Goal: Task Accomplishment & Management: Manage account settings

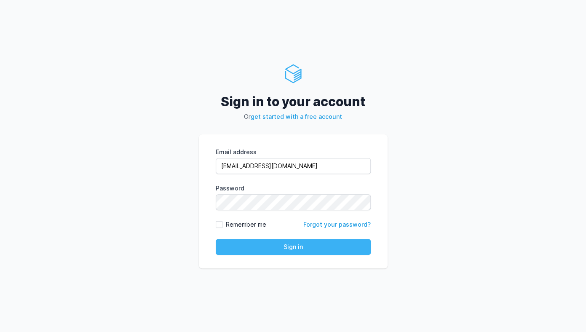
type input "[EMAIL_ADDRESS][DOMAIN_NAME]"
click at [279, 249] on button "Sign in" at bounding box center [293, 247] width 155 height 16
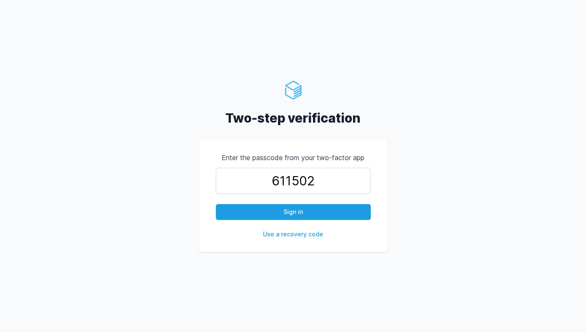
type input "611502"
click at [216, 204] on button "Sign in" at bounding box center [293, 212] width 155 height 16
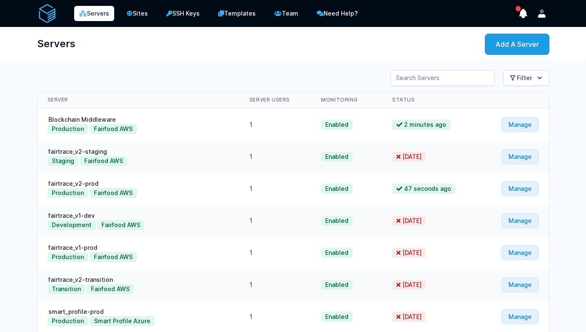
scroll to position [155, 0]
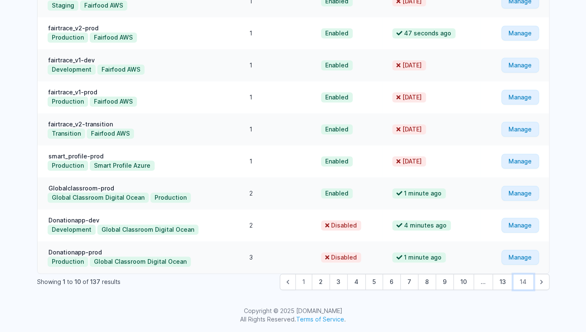
click at [524, 282] on button "14" at bounding box center [522, 282] width 21 height 16
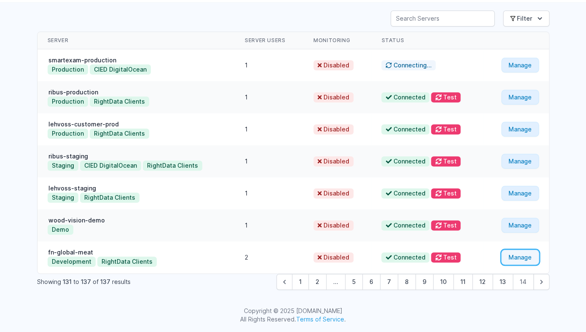
click at [522, 256] on link "Manage" at bounding box center [519, 257] width 37 height 15
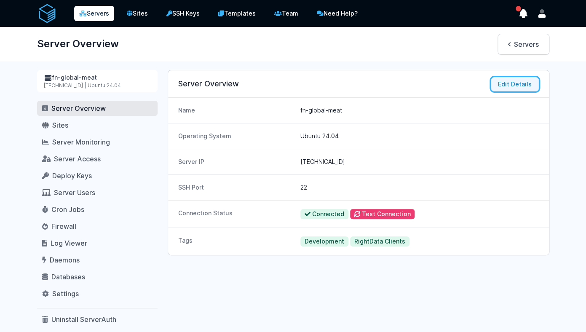
click at [508, 80] on button "Edit Details" at bounding box center [514, 84] width 48 height 14
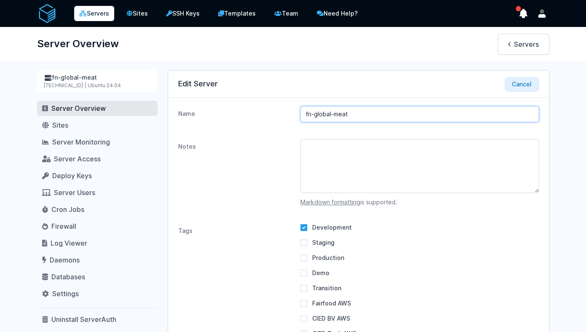
click at [401, 115] on input "fn-global-meat" at bounding box center [419, 114] width 238 height 16
type input "fn-global-meat-dev"
click at [221, 188] on dt "Notes" at bounding box center [236, 172] width 116 height 67
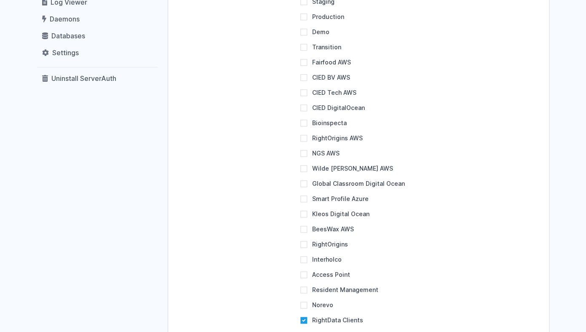
scroll to position [413, 0]
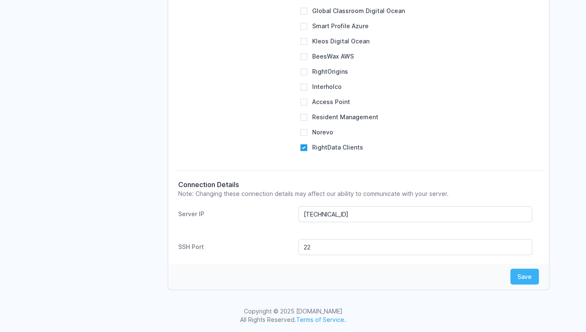
click at [522, 280] on button "Save" at bounding box center [524, 276] width 29 height 16
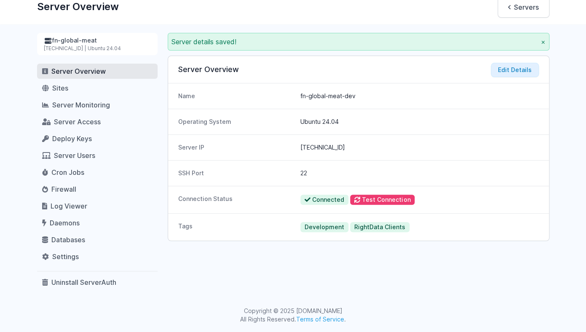
scroll to position [0, 0]
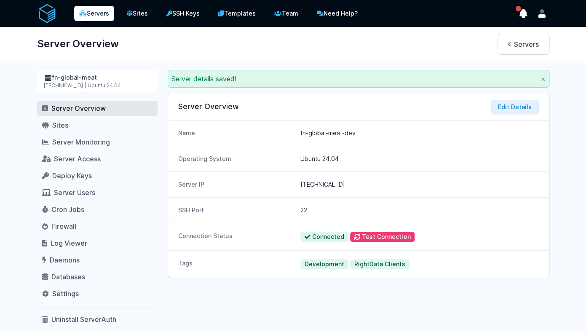
click at [100, 12] on link "Servers" at bounding box center [94, 13] width 40 height 15
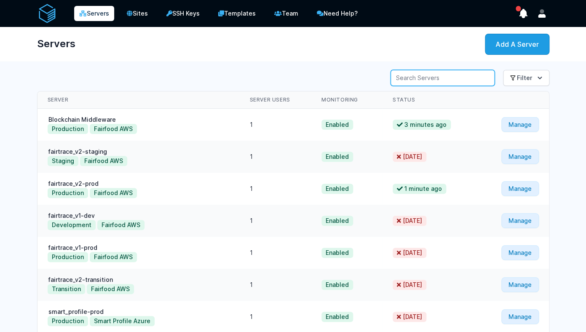
click at [435, 79] on input "Server Search" at bounding box center [442, 78] width 104 height 16
type input "bees"
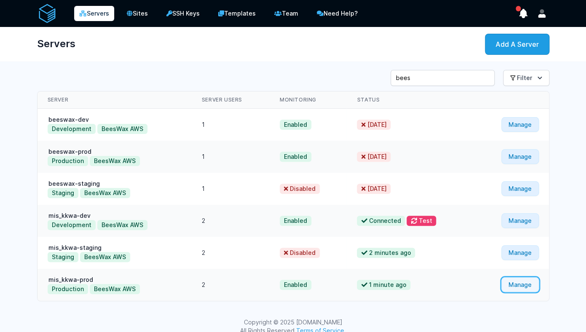
click at [522, 284] on link "Manage" at bounding box center [519, 284] width 37 height 15
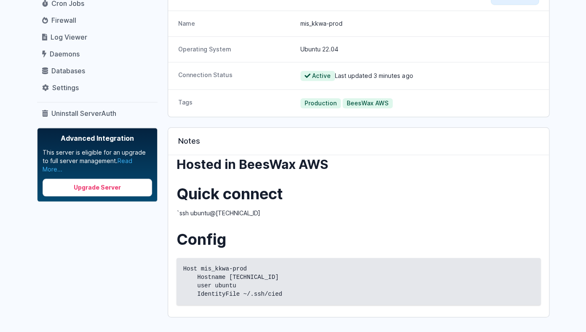
scroll to position [207, 0]
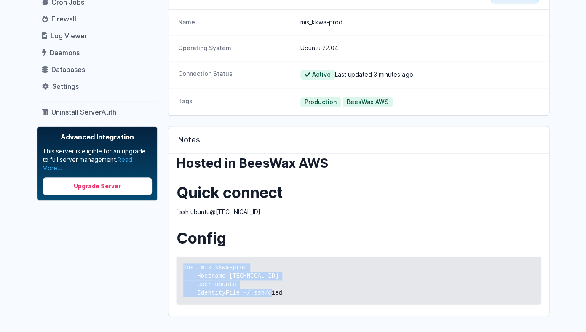
drag, startPoint x: 183, startPoint y: 265, endPoint x: 300, endPoint y: 293, distance: 120.2
click at [300, 293] on code "Host mis_kkwa-prod Hostname 3.77.86.144 user ubuntu IdentityFile ~/.ssh/cied" at bounding box center [358, 280] width 350 height 34
copy code "Host mis_kkwa-prod Hostname 3.77.86.144 user ubuntu IdentityFile ~/.ssh/cied"
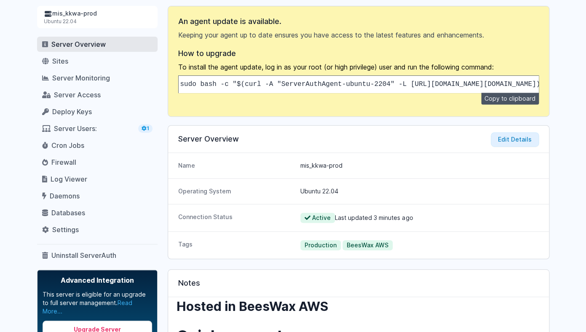
scroll to position [37, 0]
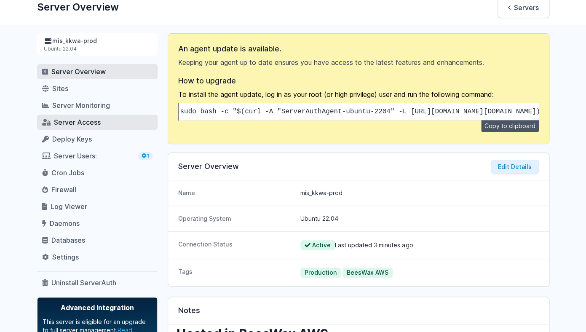
click at [85, 121] on span "Server Access" at bounding box center [77, 122] width 47 height 8
